Goal: Task Accomplishment & Management: Manage account settings

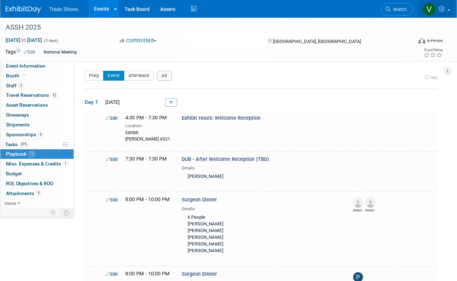
click at [445, 12] on icon at bounding box center [443, 9] width 8 height 6
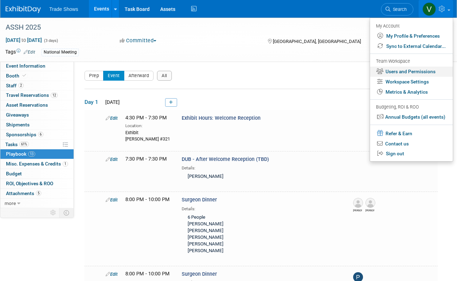
click at [427, 69] on link "Users and Permissions" at bounding box center [411, 72] width 83 height 10
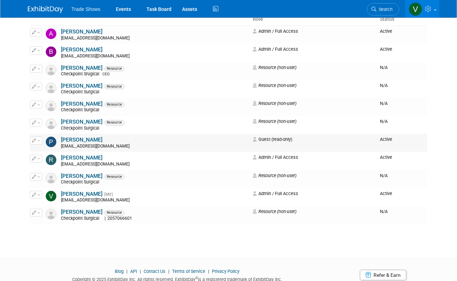
scroll to position [71, 0]
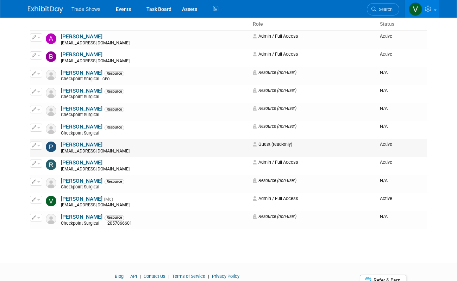
click at [333, 145] on td "Guest (read-only)" at bounding box center [313, 148] width 127 height 18
click at [37, 142] on button "button" at bounding box center [36, 146] width 12 height 8
click at [55, 155] on link "Edit" at bounding box center [58, 157] width 56 height 10
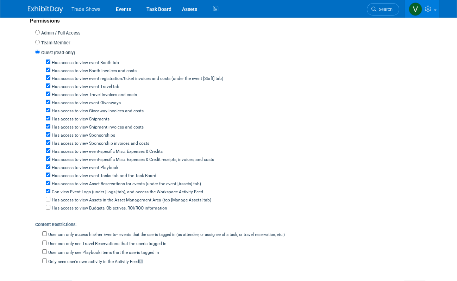
scroll to position [186, 0]
click at [45, 40] on label "Team Member" at bounding box center [55, 43] width 30 height 7
click at [40, 40] on input "Team Member" at bounding box center [37, 42] width 5 height 5
radio input "true"
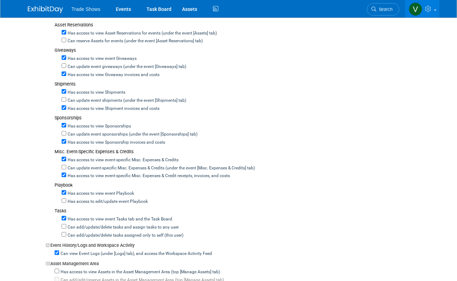
scroll to position [355, 0]
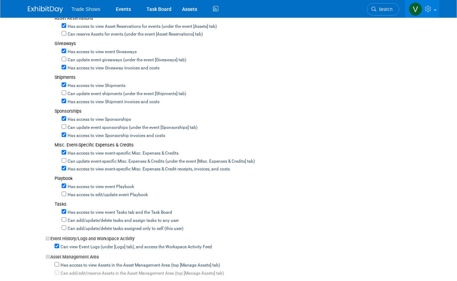
click at [67, 192] on label "Has access to edit/update event Playbook" at bounding box center [107, 195] width 82 height 6
click at [66, 192] on input "Has access to edit/update event Playbook" at bounding box center [64, 194] width 5 height 5
checkbox input "true"
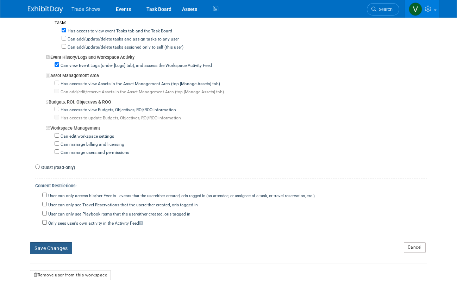
scroll to position [536, 0]
click at [63, 243] on button "Save Changes" at bounding box center [51, 249] width 42 height 12
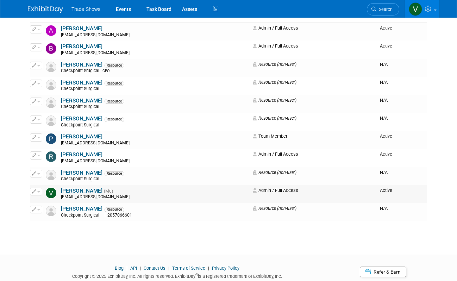
scroll to position [82, 0]
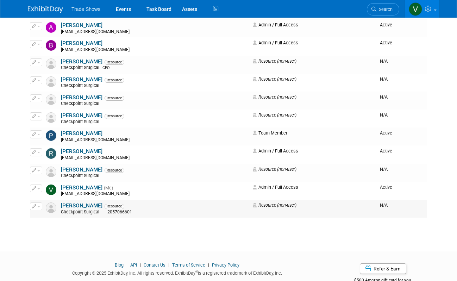
click at [37, 202] on button "button" at bounding box center [36, 206] width 12 height 8
click at [49, 213] on link "Edit" at bounding box center [58, 218] width 56 height 10
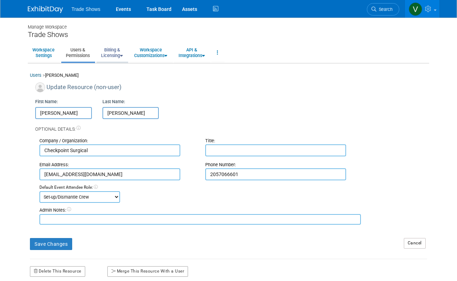
click at [107, 53] on link "Billing & Licensing" at bounding box center [111, 52] width 31 height 17
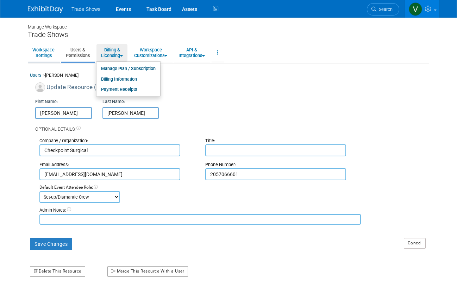
click at [55, 52] on link "Workspace Settings" at bounding box center [43, 52] width 31 height 17
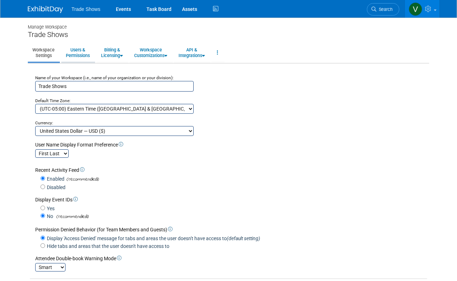
click at [72, 53] on link "Users & Permissions" at bounding box center [77, 52] width 33 height 17
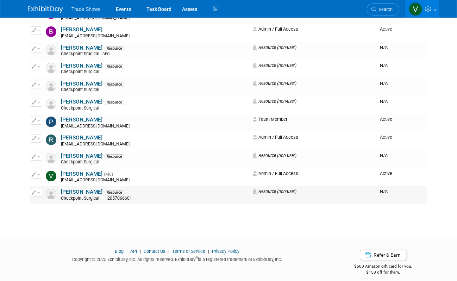
scroll to position [96, 0]
click at [54, 191] on img at bounding box center [51, 194] width 11 height 11
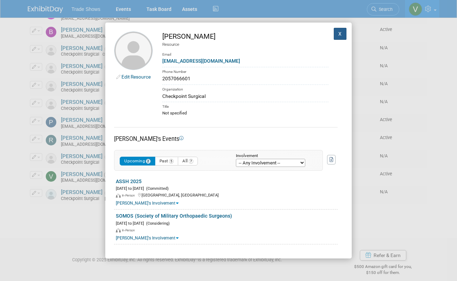
click at [341, 33] on button "X" at bounding box center [340, 34] width 13 height 12
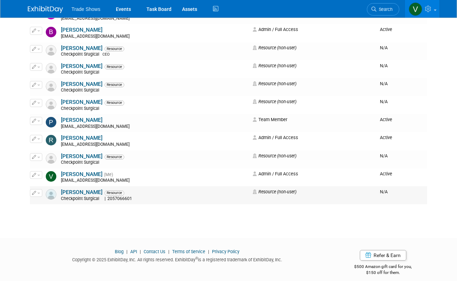
click at [37, 189] on button "button" at bounding box center [36, 193] width 12 height 8
click at [44, 199] on link "Edit" at bounding box center [58, 204] width 56 height 10
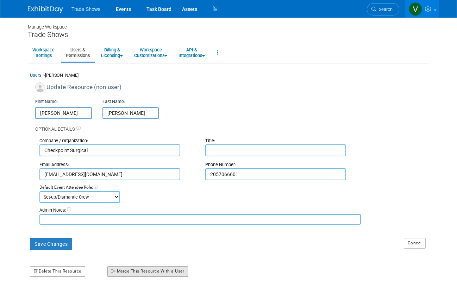
click at [164, 266] on button "Merge This Resource With a User" at bounding box center [147, 271] width 81 height 11
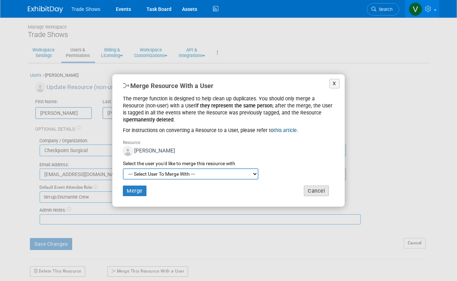
click at [320, 188] on button "Cancel" at bounding box center [316, 191] width 25 height 11
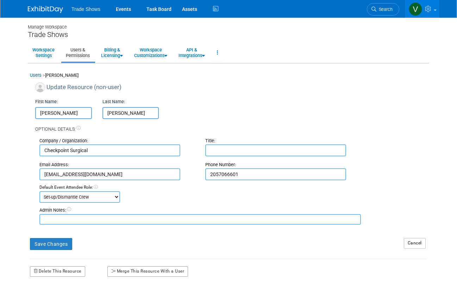
click at [35, 32] on div "Trade Shows" at bounding box center [228, 34] width 401 height 9
click at [38, 11] on img at bounding box center [45, 9] width 35 height 7
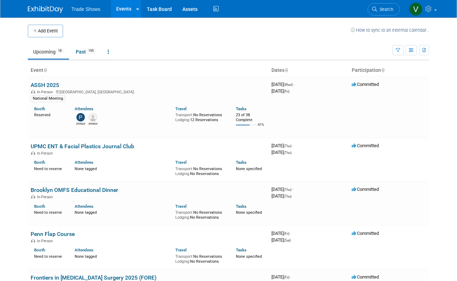
click at [41, 11] on img at bounding box center [45, 9] width 35 height 7
click at [87, 14] on ul "Trade Shows Events Add Event Bulk Upload Events Shareable Event Boards Recently…" at bounding box center [145, 9] width 149 height 18
click at [86, 12] on span "Trade Shows" at bounding box center [85, 9] width 29 height 6
drag, startPoint x: 40, startPoint y: 14, endPoint x: 36, endPoint y: 10, distance: 6.5
click at [40, 14] on div "Trade Shows Events Add Event Bulk Upload Events Shareable Event Boards Recently…" at bounding box center [228, 9] width 401 height 18
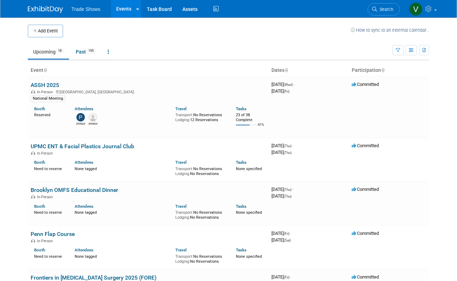
click at [36, 10] on img at bounding box center [45, 9] width 35 height 7
click at [87, 8] on span "Trade Shows" at bounding box center [85, 9] width 29 height 6
click at [57, 87] on link "ASSH 2025" at bounding box center [45, 85] width 29 height 7
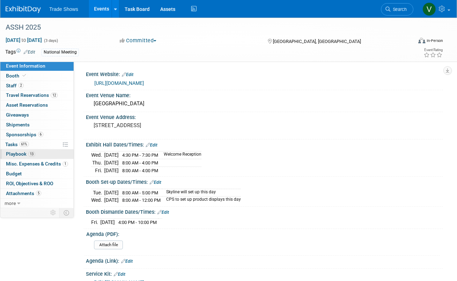
click at [24, 151] on span "Playbook 13" at bounding box center [20, 154] width 29 height 6
